Goal: Task Accomplishment & Management: Use online tool/utility

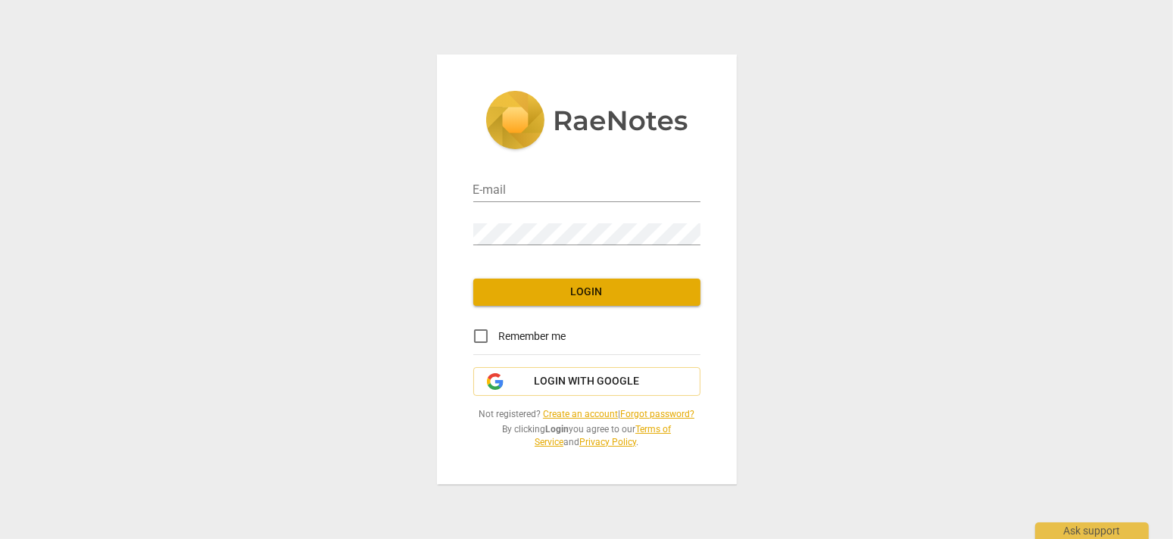
type input "[EMAIL_ADDRESS][DOMAIN_NAME]"
click at [516, 291] on span "Login" at bounding box center [586, 292] width 203 height 15
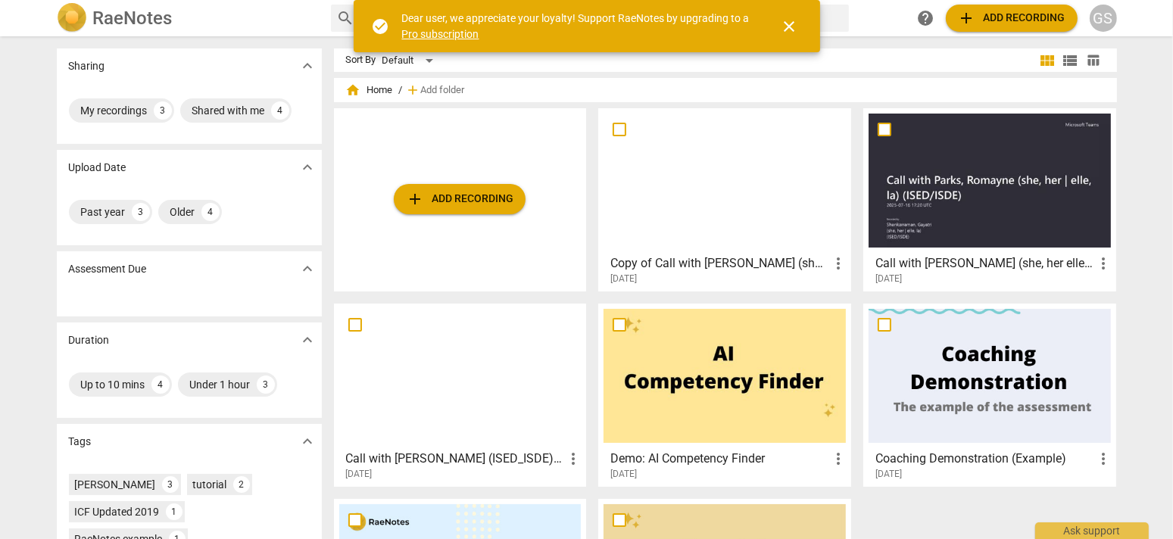
click at [470, 195] on span "add Add recording" at bounding box center [460, 199] width 108 height 18
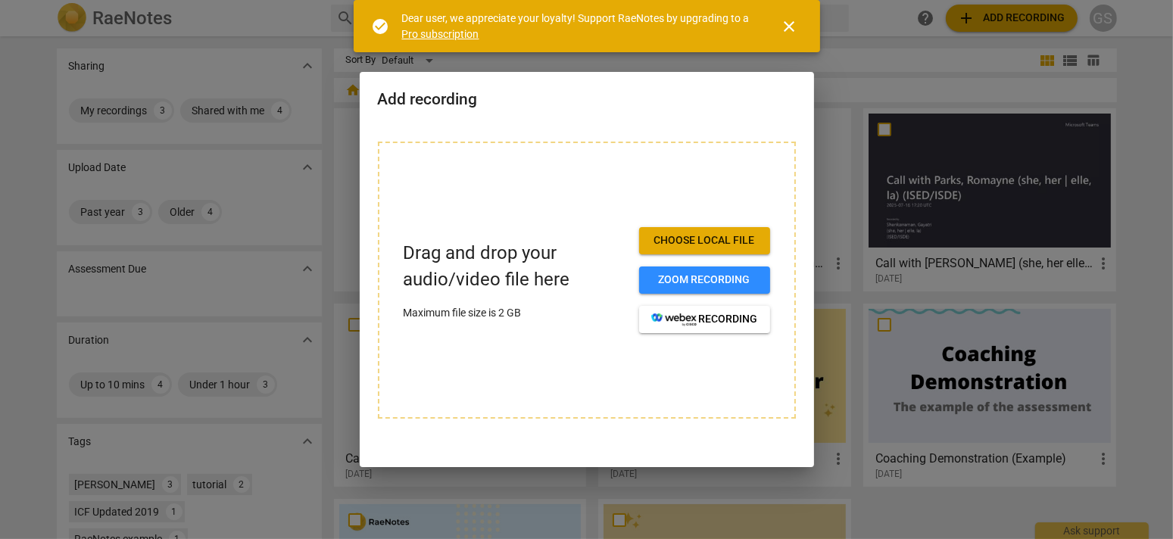
click at [691, 236] on span "Choose local file" at bounding box center [704, 240] width 107 height 15
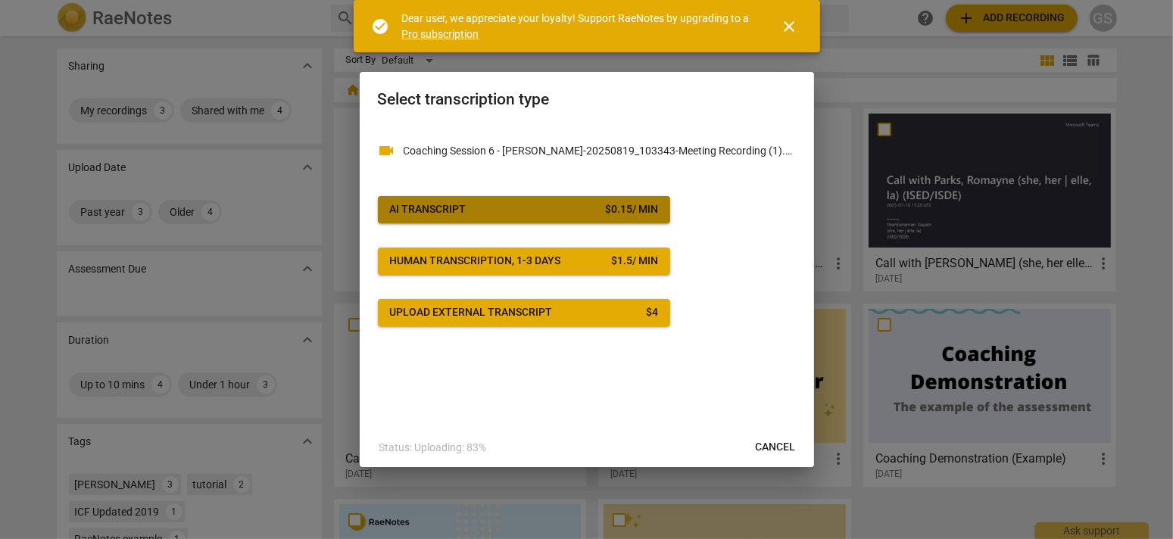
click at [582, 206] on span "AI Transcript $ 0.15 / min" at bounding box center [524, 209] width 268 height 15
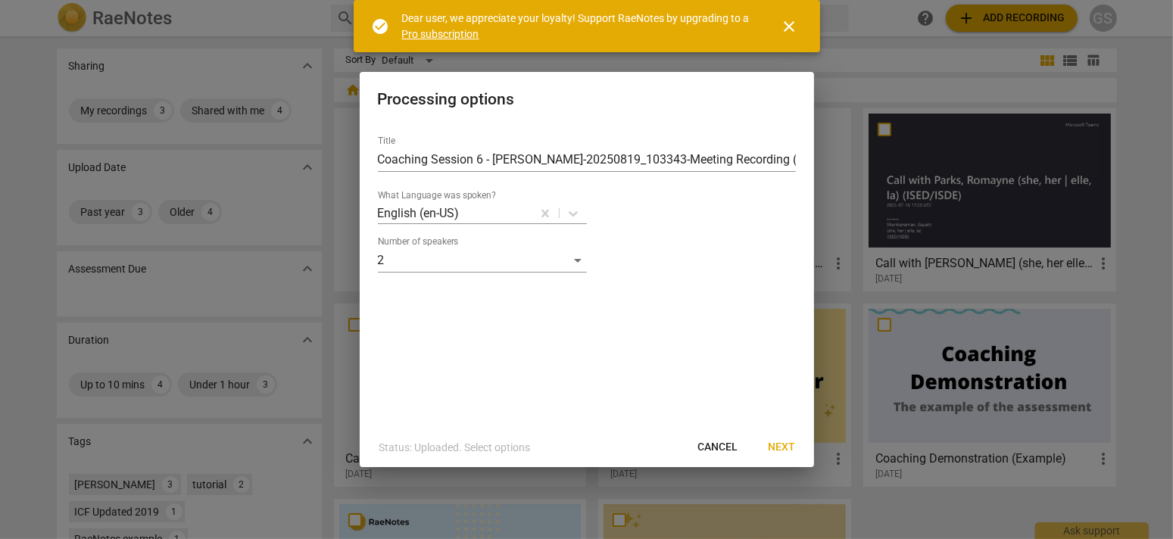
click at [778, 448] on span "Next" at bounding box center [782, 447] width 27 height 15
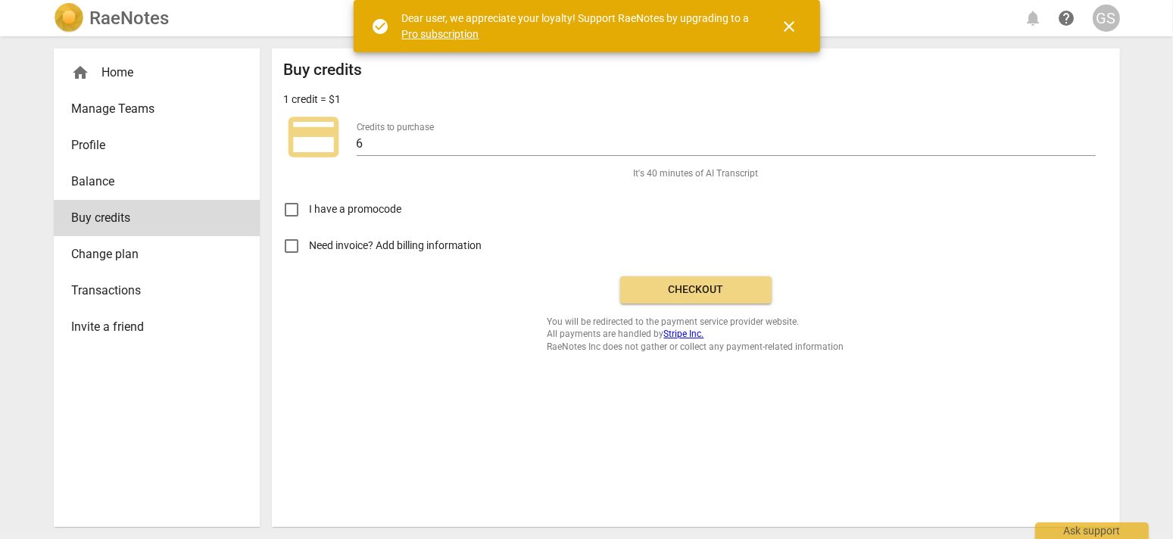
click at [731, 292] on span "Checkout" at bounding box center [695, 289] width 127 height 15
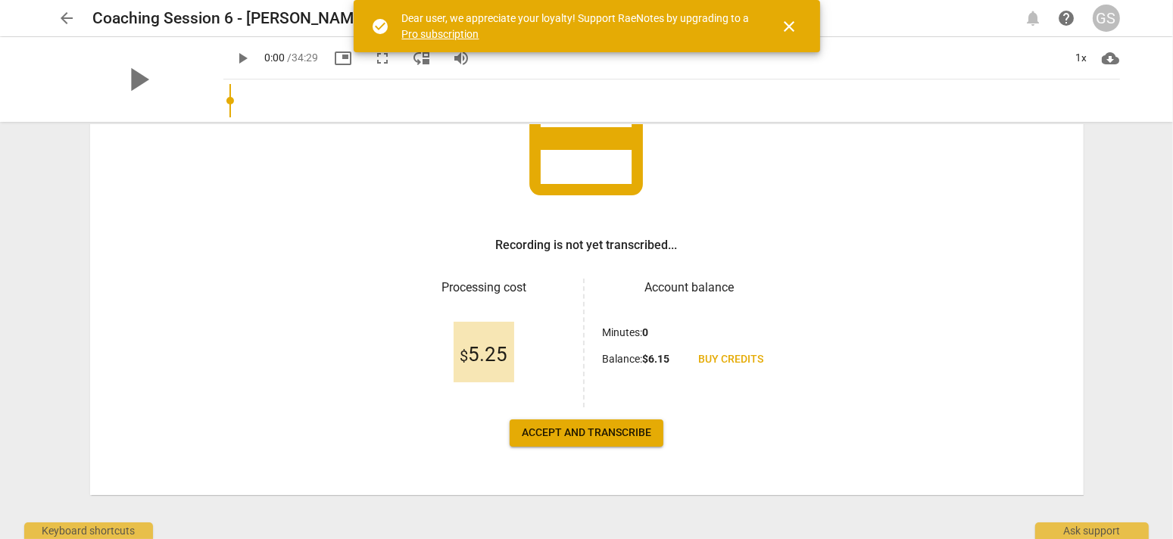
scroll to position [143, 0]
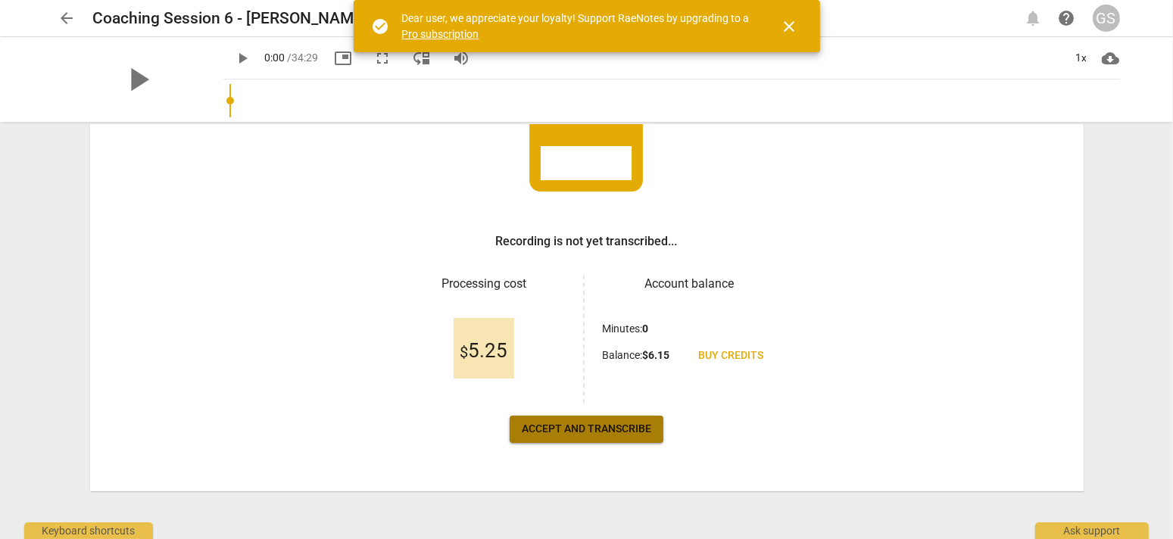
click at [602, 429] on span "Accept and transcribe" at bounding box center [586, 429] width 129 height 15
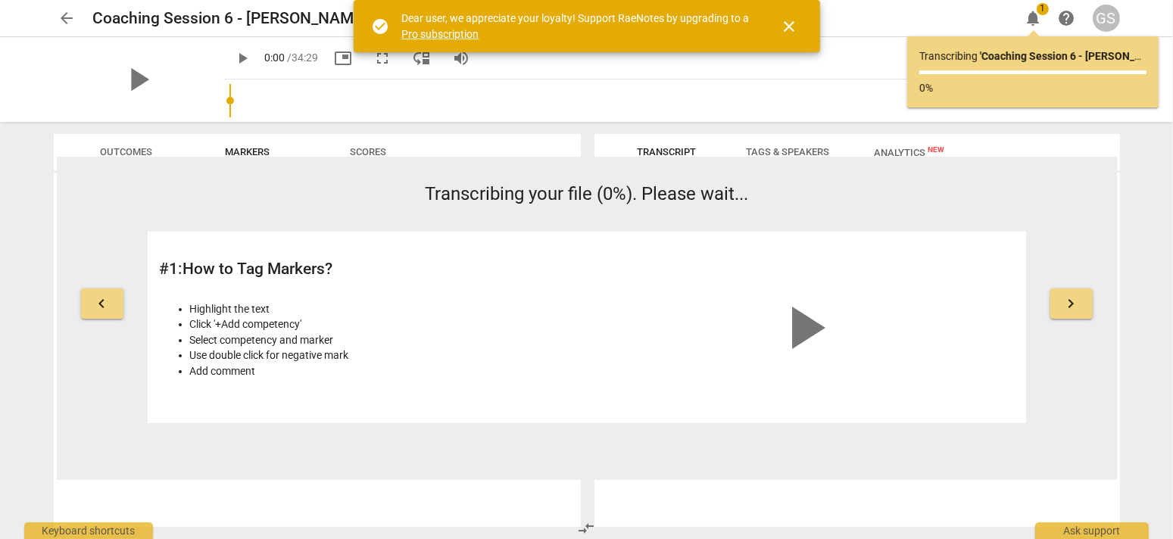
click at [793, 23] on span "close" at bounding box center [790, 26] width 18 height 18
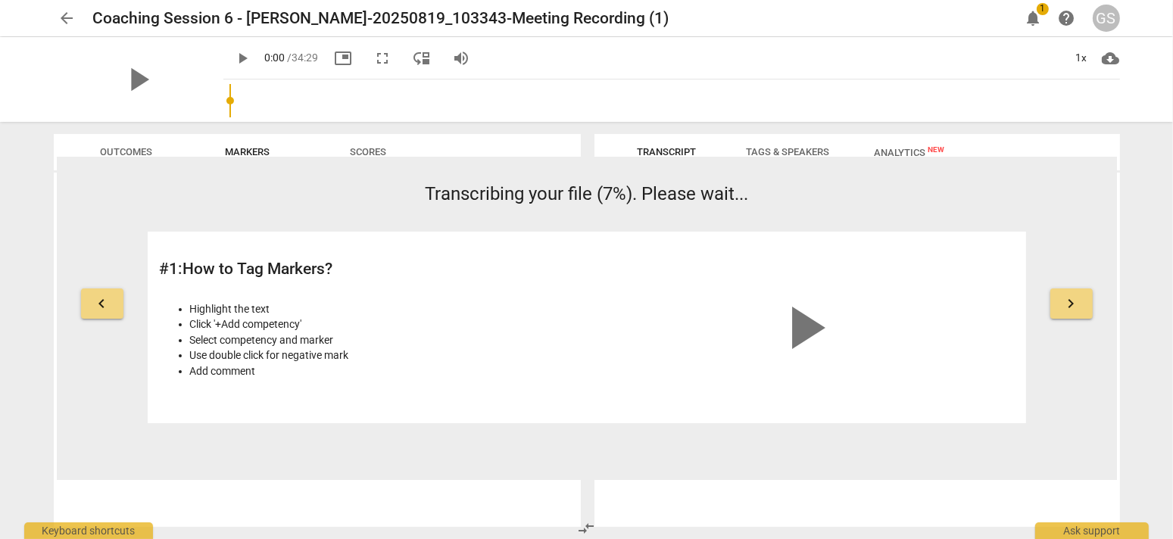
click at [1081, 305] on button "keyboard_arrow_right" at bounding box center [1071, 304] width 42 height 30
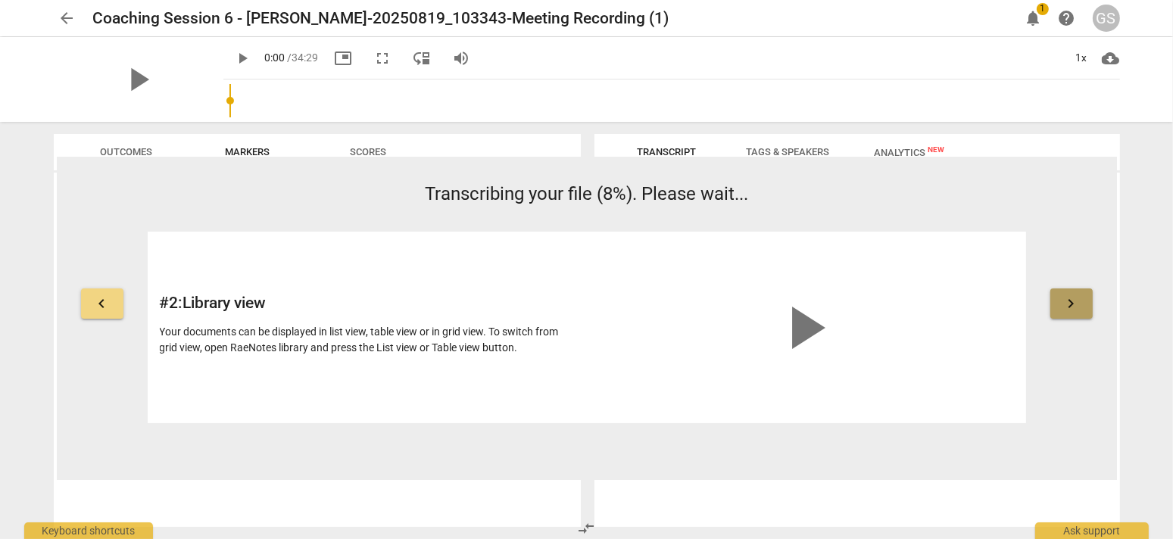
click at [1081, 305] on button "keyboard_arrow_right" at bounding box center [1071, 304] width 42 height 30
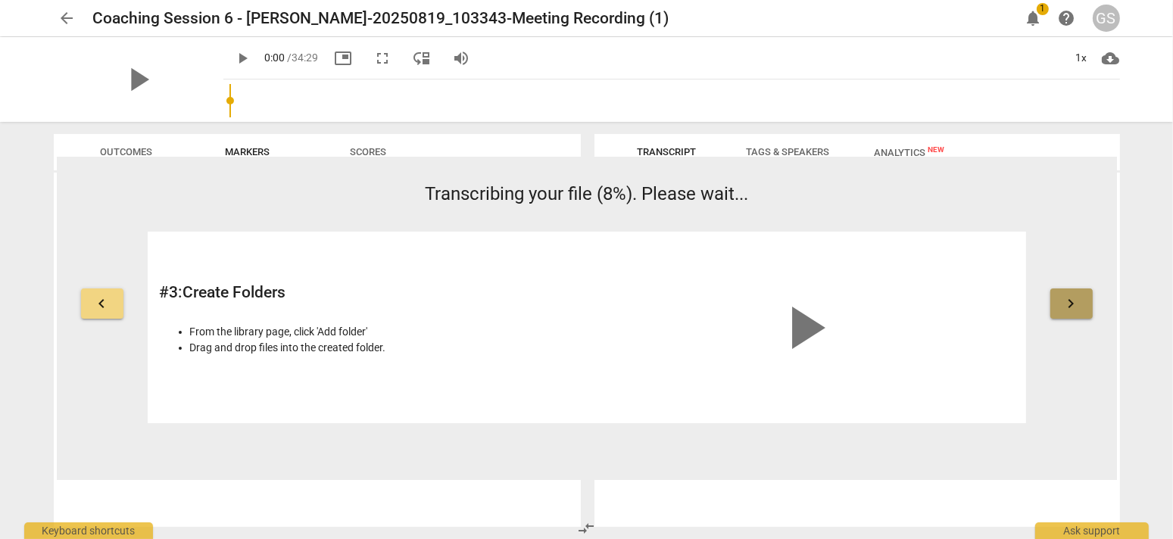
click at [1081, 305] on button "keyboard_arrow_right" at bounding box center [1071, 304] width 42 height 30
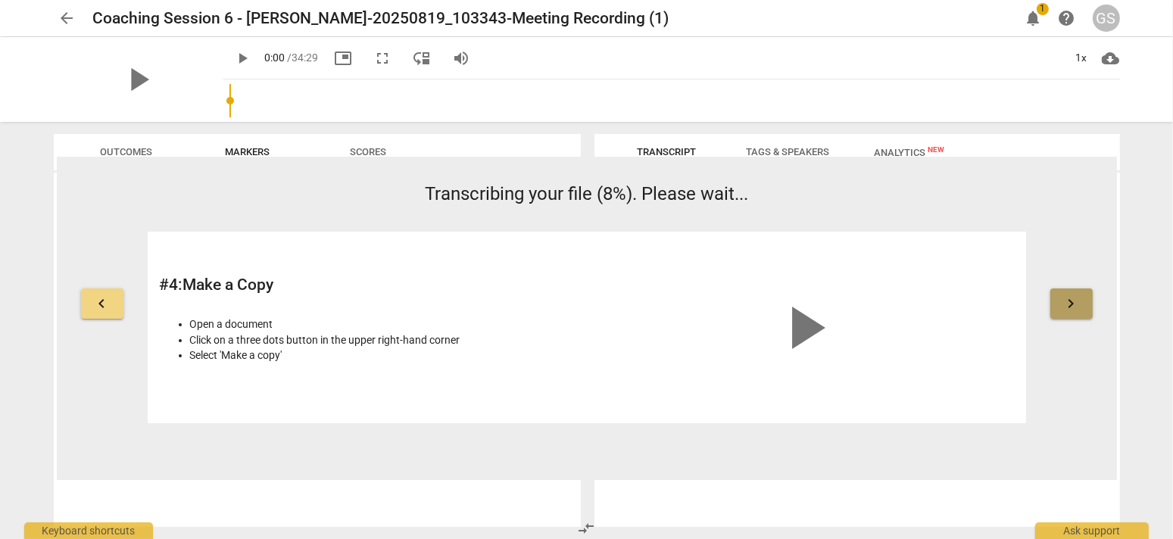
click at [1067, 304] on span "keyboard_arrow_right" at bounding box center [1071, 304] width 18 height 18
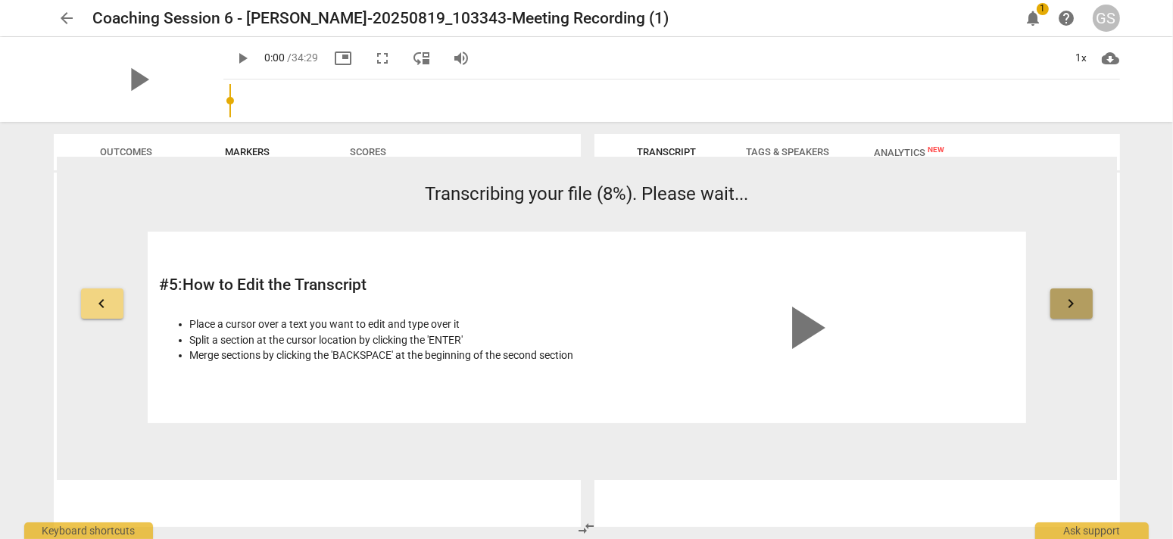
click at [1067, 304] on span "keyboard_arrow_right" at bounding box center [1071, 304] width 18 height 18
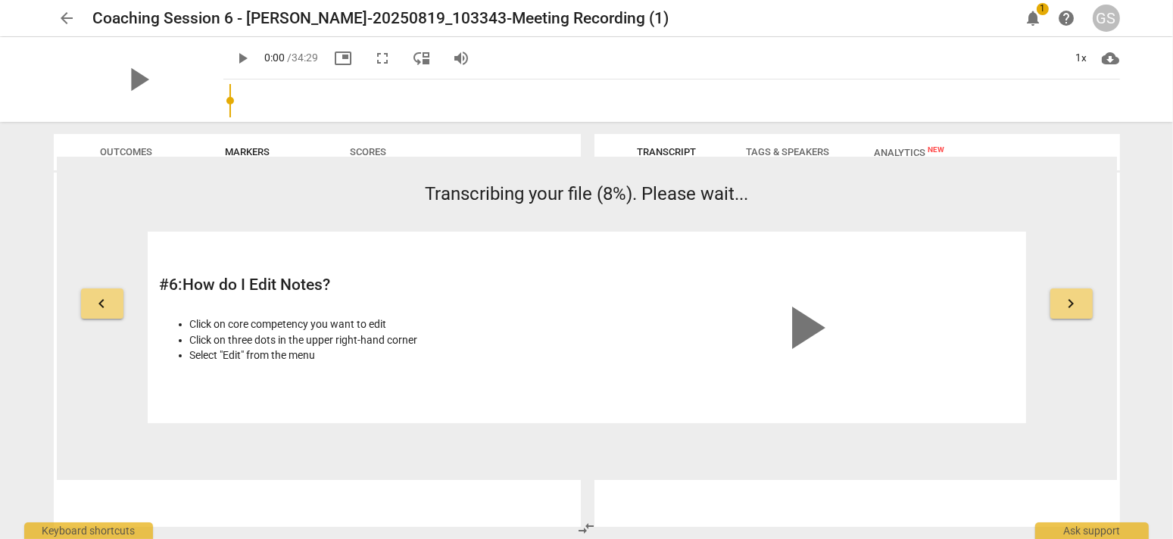
click at [1067, 304] on span "keyboard_arrow_right" at bounding box center [1071, 304] width 18 height 18
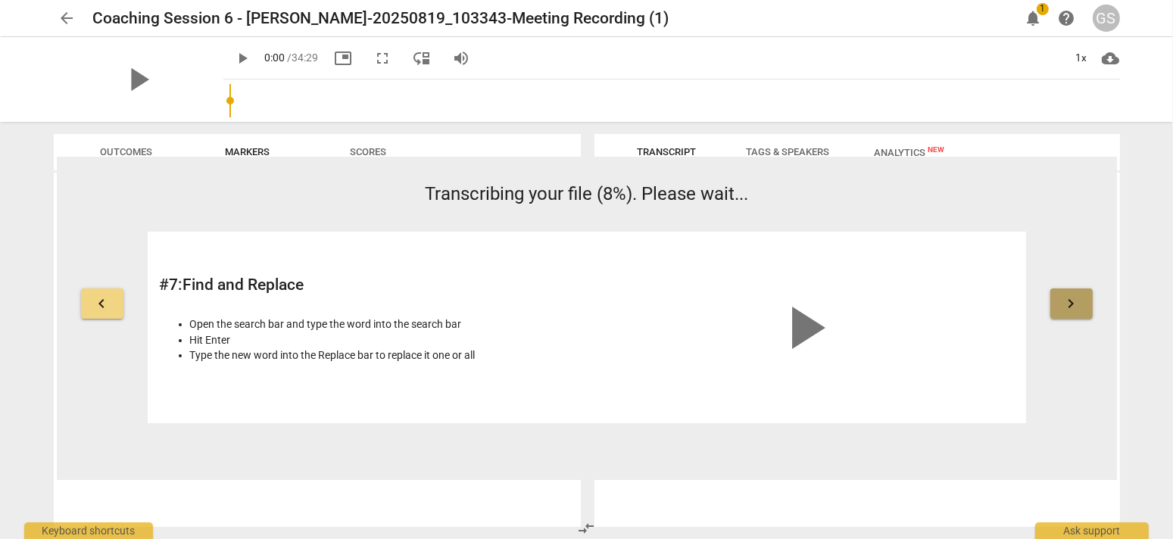
click at [1067, 304] on span "keyboard_arrow_right" at bounding box center [1071, 304] width 18 height 18
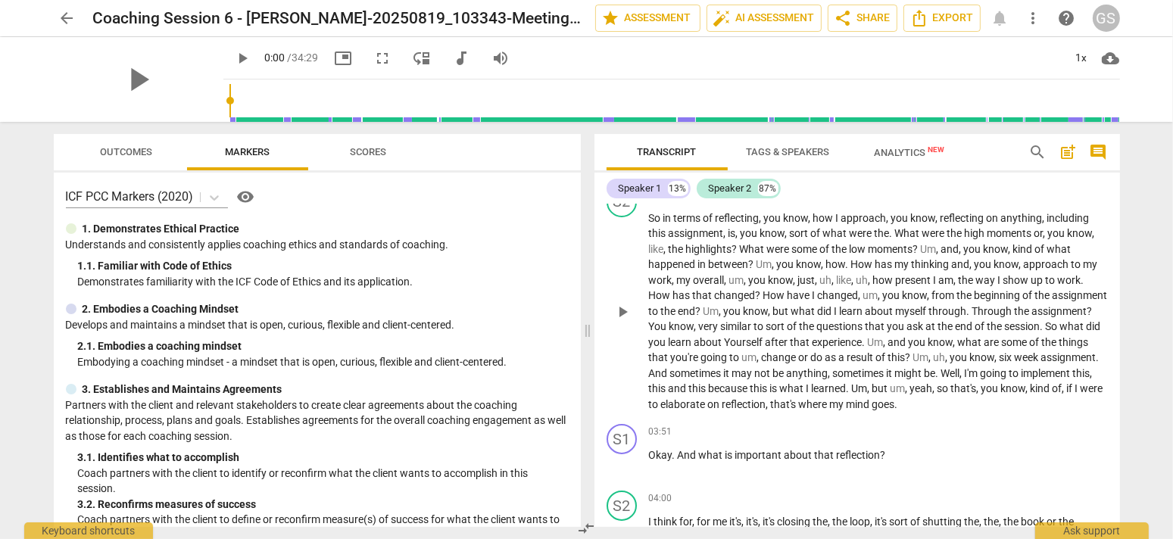
scroll to position [682, 0]
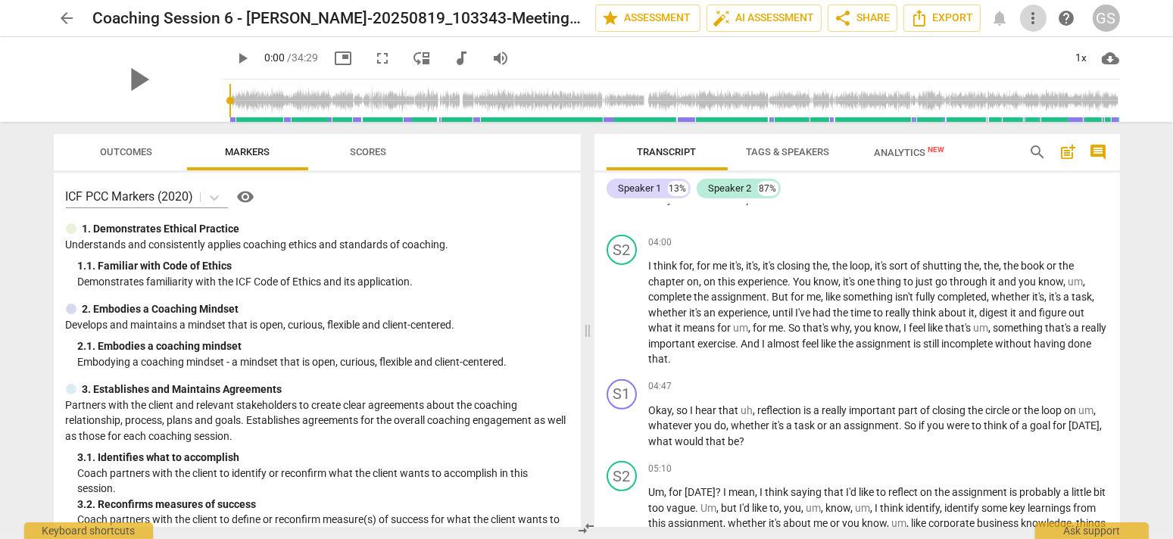
click at [1033, 22] on span "more_vert" at bounding box center [1034, 18] width 18 height 18
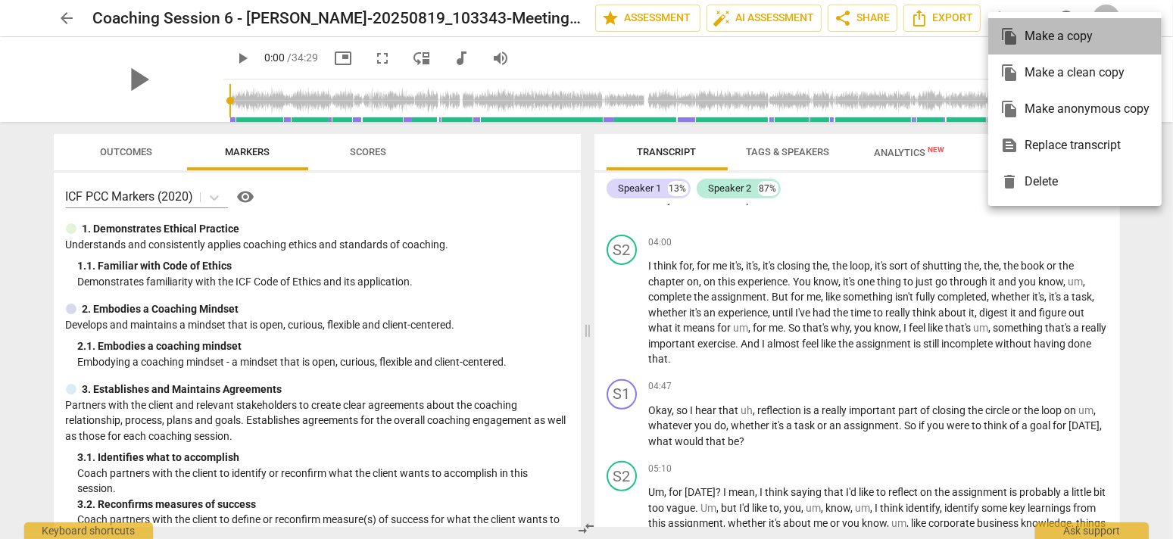
click at [1033, 22] on div "file_copy Make a copy" at bounding box center [1074, 36] width 149 height 36
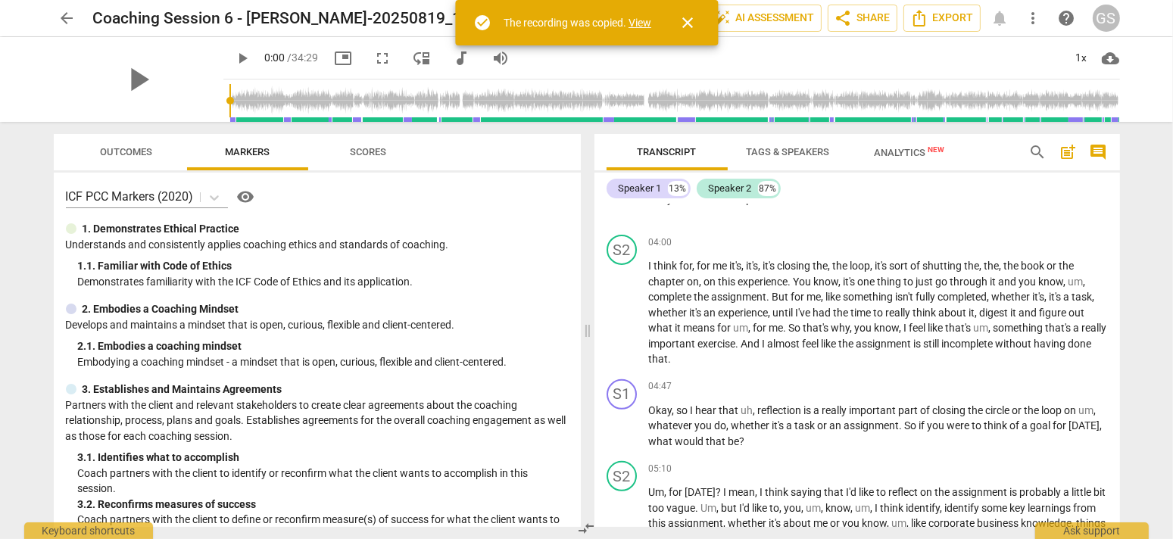
click at [691, 22] on span "close" at bounding box center [688, 23] width 18 height 18
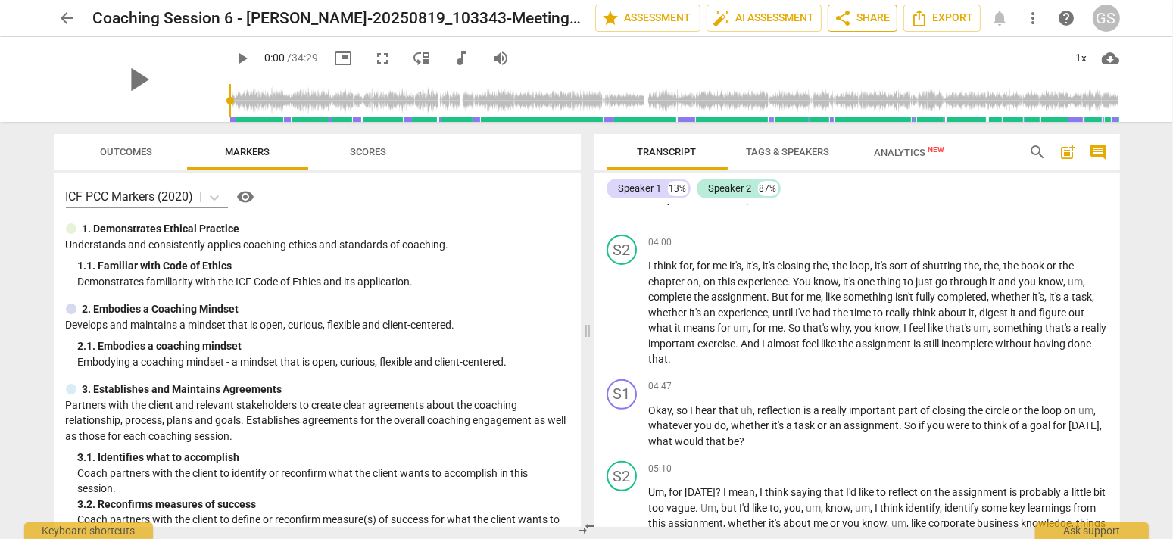
click at [847, 11] on span "share" at bounding box center [844, 18] width 18 height 18
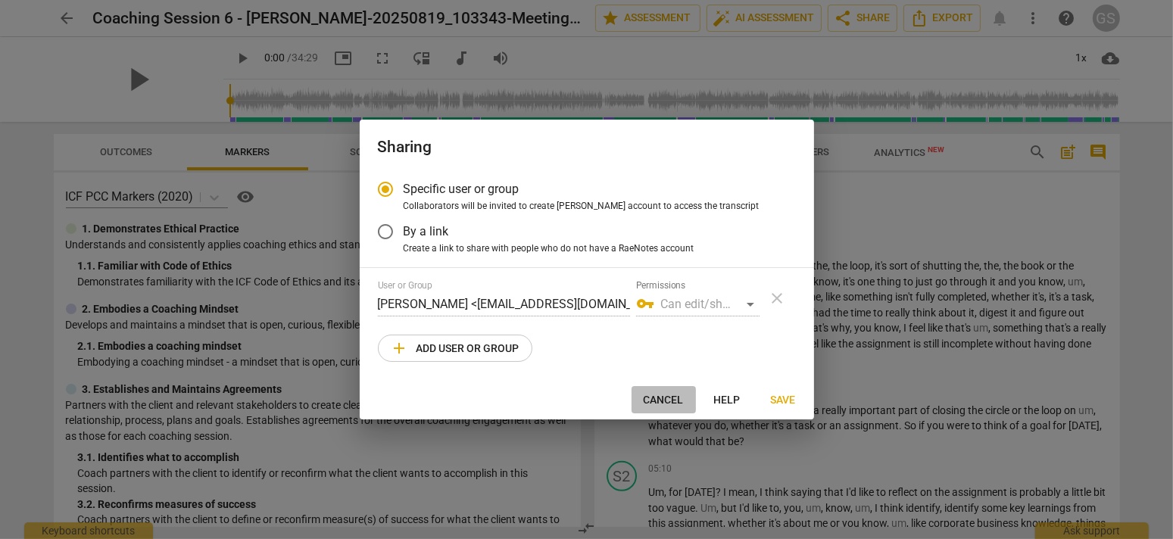
click at [666, 396] on span "Cancel" at bounding box center [664, 400] width 40 height 15
radio input "false"
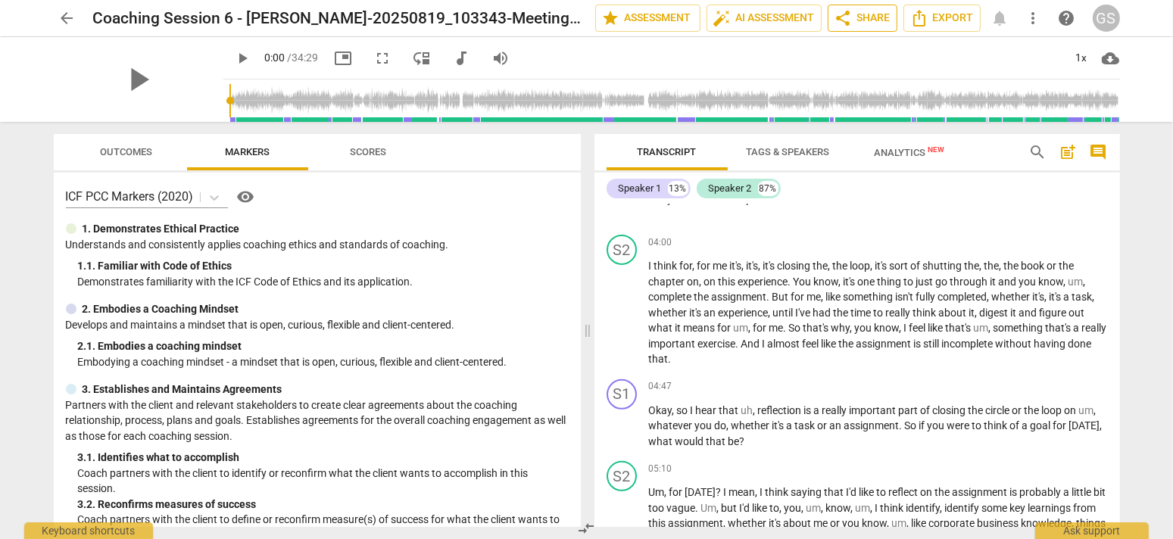
click at [861, 10] on span "share Share" at bounding box center [863, 18] width 56 height 18
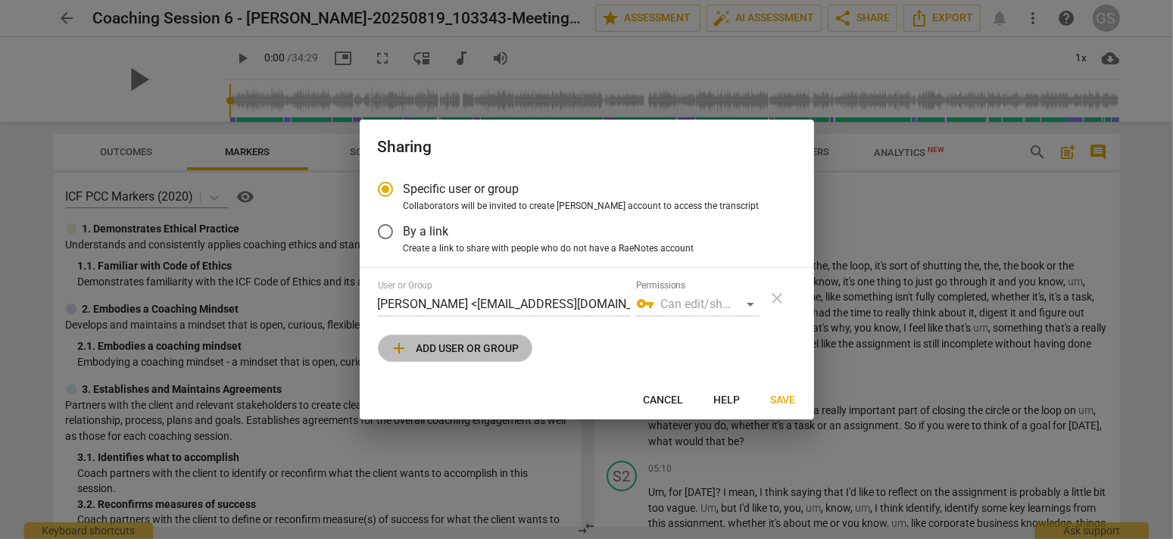
click at [452, 350] on span "add Add user or group" at bounding box center [455, 348] width 129 height 18
radio input "false"
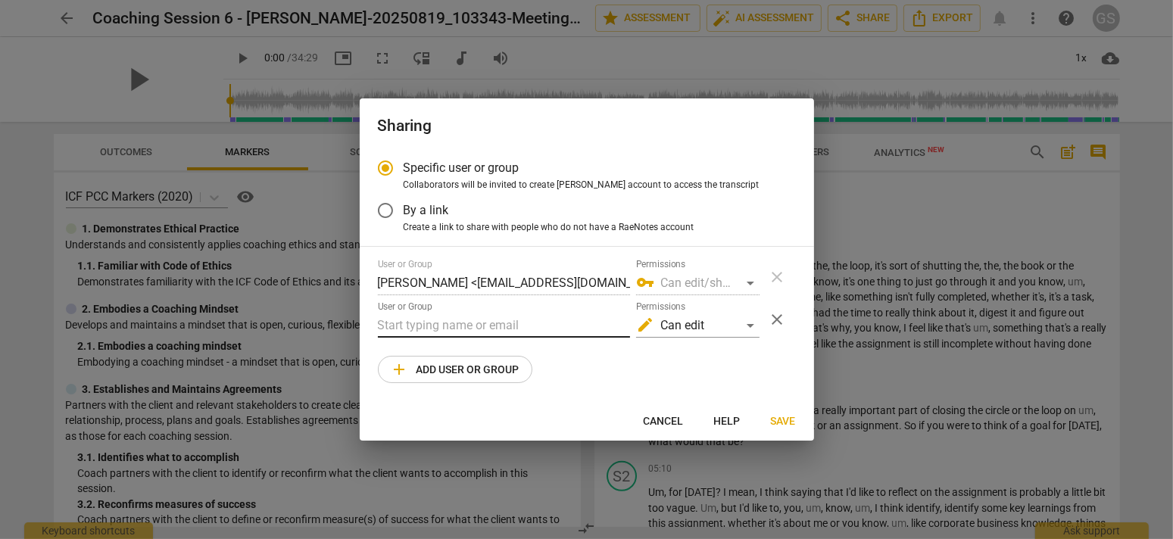
click at [432, 327] on input "text" at bounding box center [504, 326] width 252 height 24
type input "[PERSON_NAME][EMAIL_ADDRESS][DOMAIN_NAME]"
click at [750, 328] on div "edit Can edit" at bounding box center [697, 326] width 123 height 24
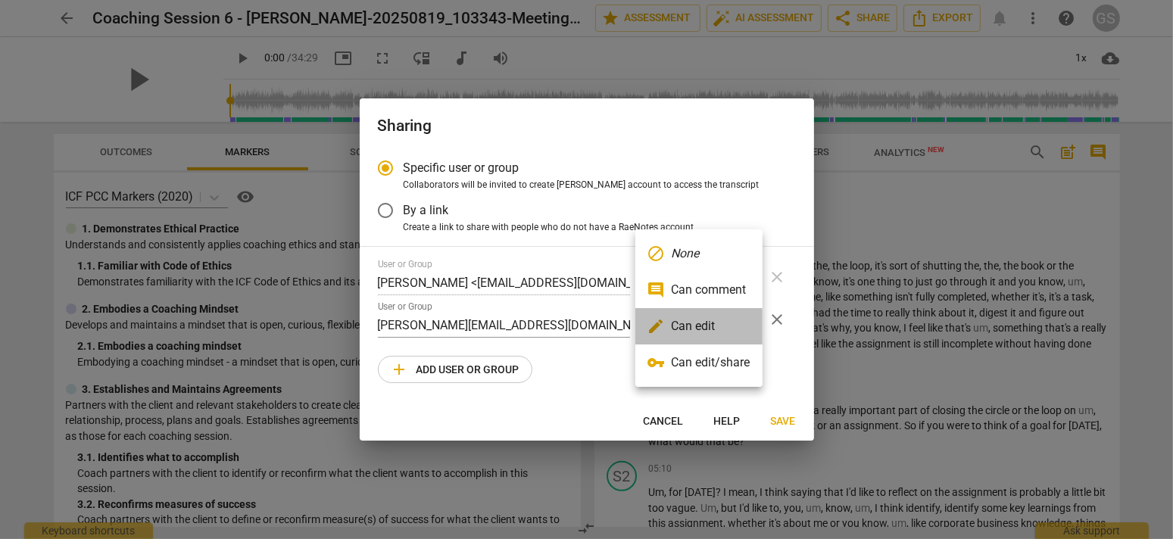
click at [721, 328] on li "edit Can edit" at bounding box center [698, 326] width 127 height 36
radio input "false"
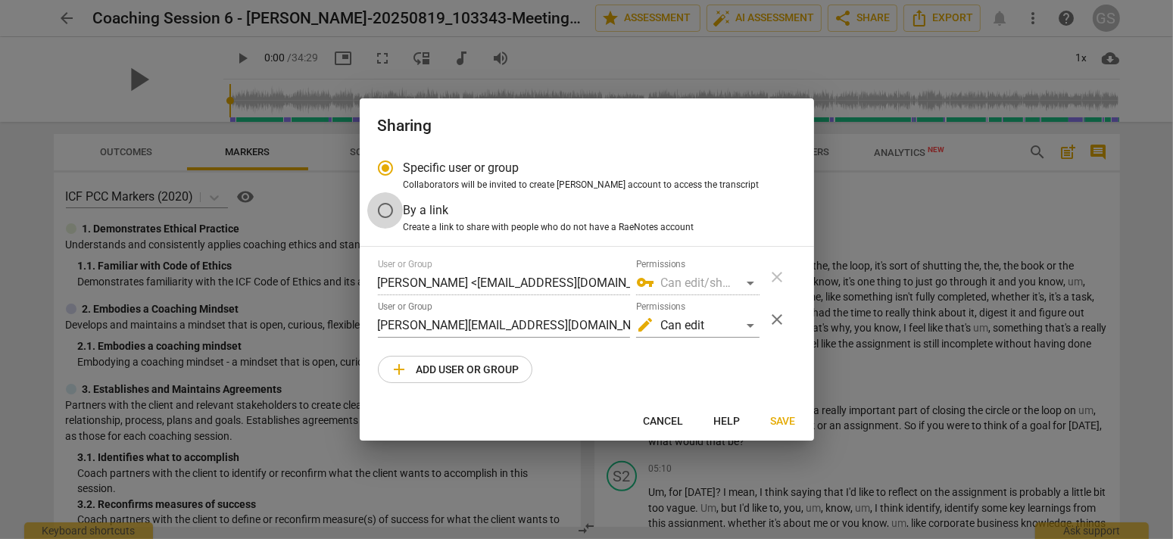
click at [386, 210] on input "By a link" at bounding box center [385, 210] width 36 height 36
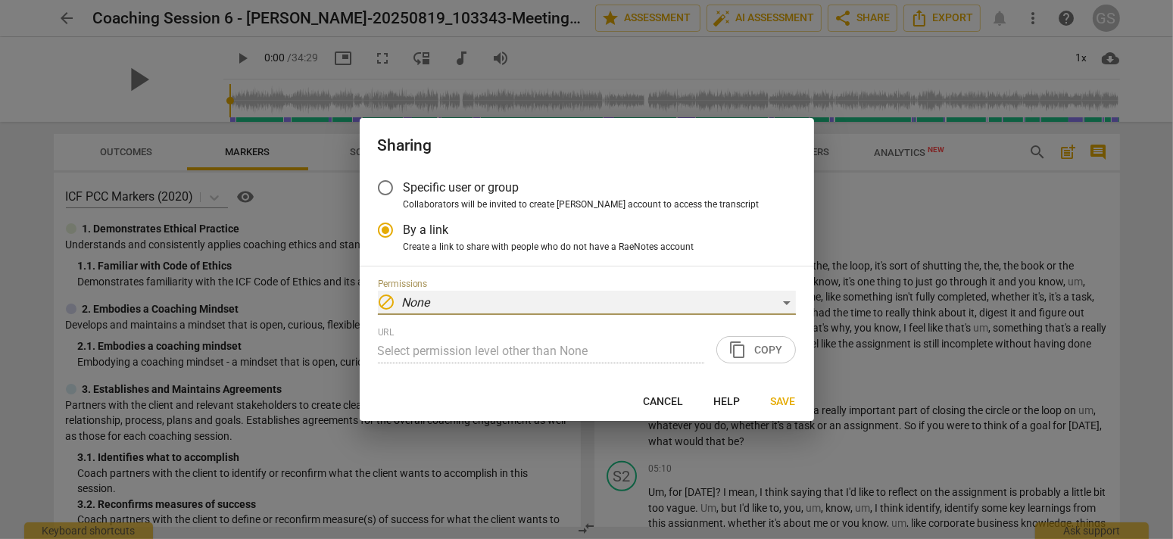
click at [785, 304] on div "block None" at bounding box center [587, 303] width 418 height 24
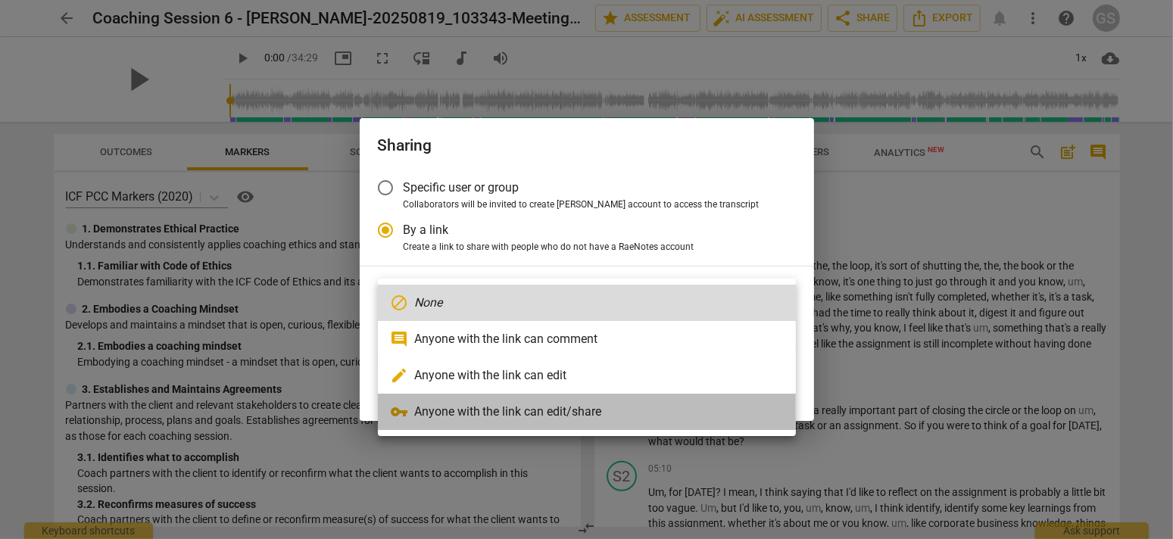
click at [625, 410] on li "vpn_key Anyone with the link can edit/share" at bounding box center [587, 412] width 418 height 36
radio input "false"
type input "[URL][DOMAIN_NAME]"
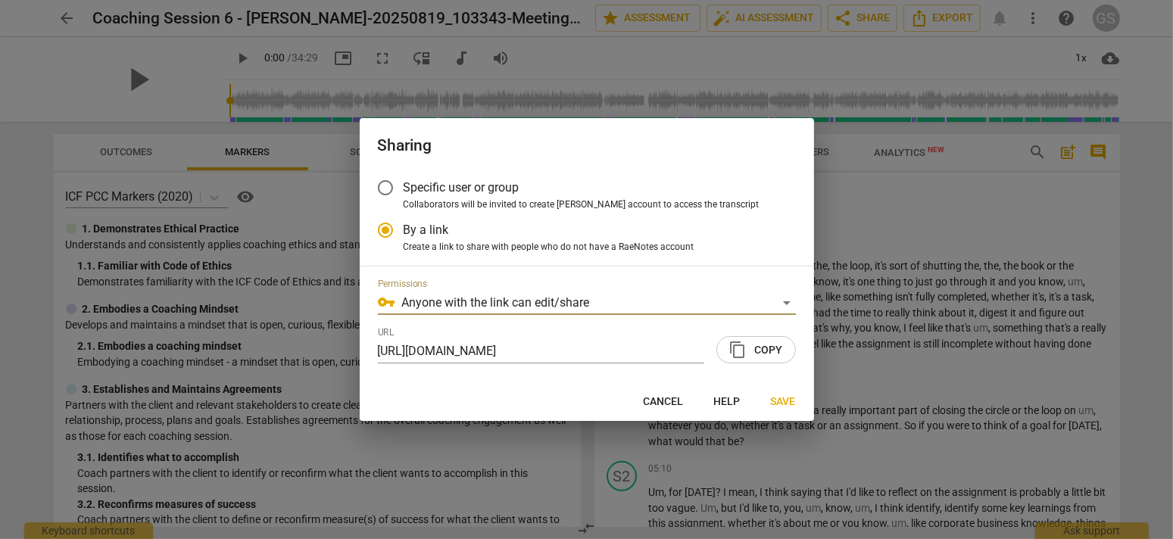
click at [786, 395] on span "Save" at bounding box center [783, 402] width 25 height 15
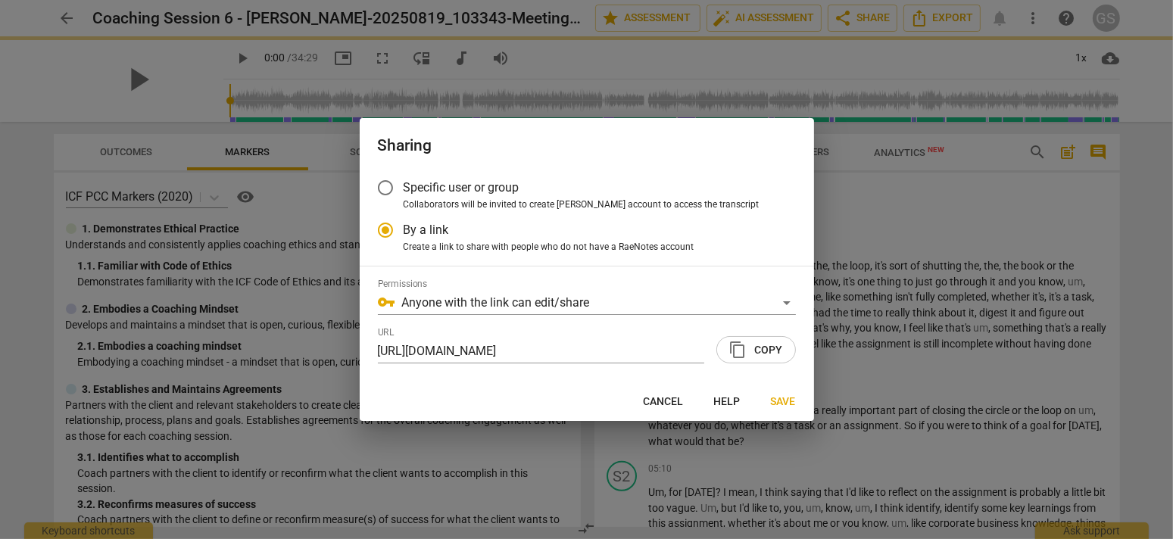
radio input "false"
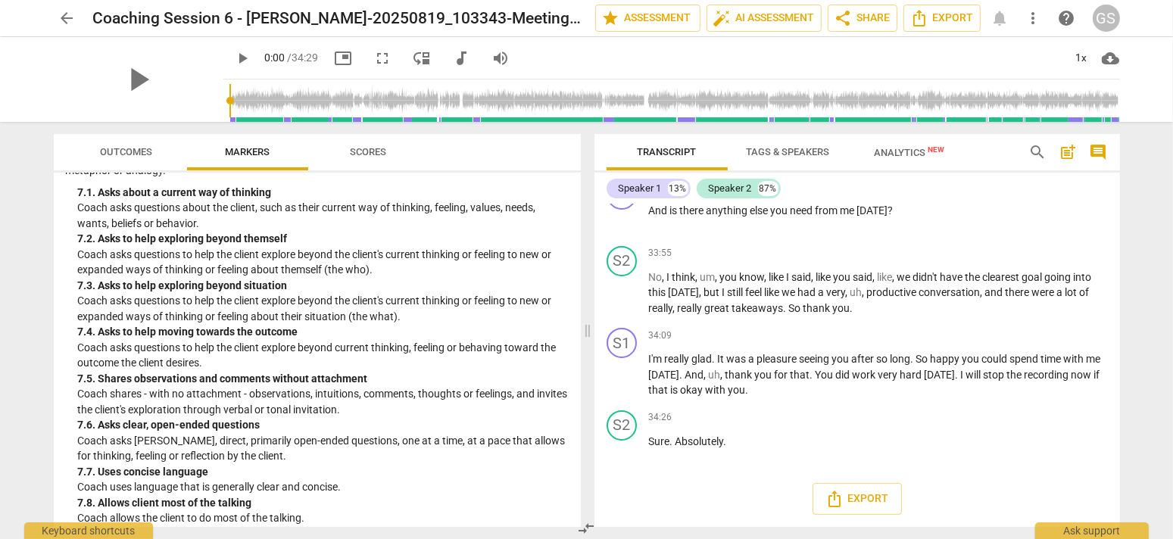
scroll to position [1287, 0]
